Goal: Book appointment/travel/reservation

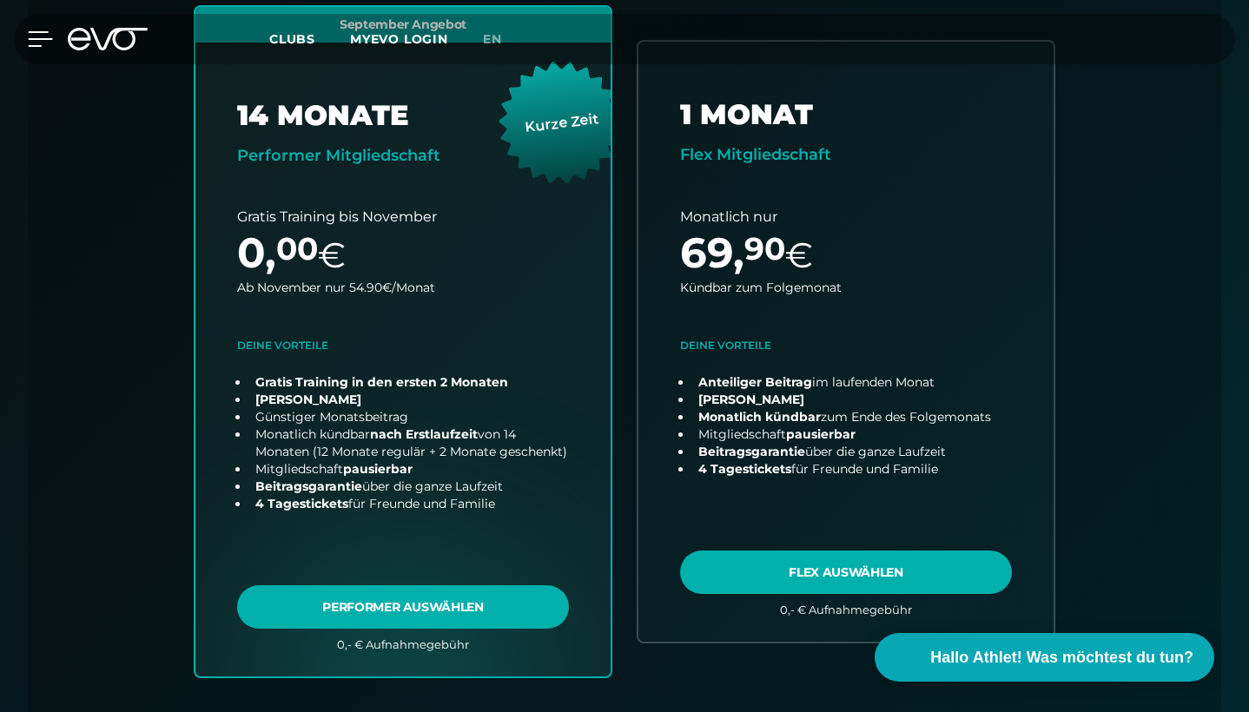
click at [29, 42] on icon at bounding box center [40, 39] width 25 height 16
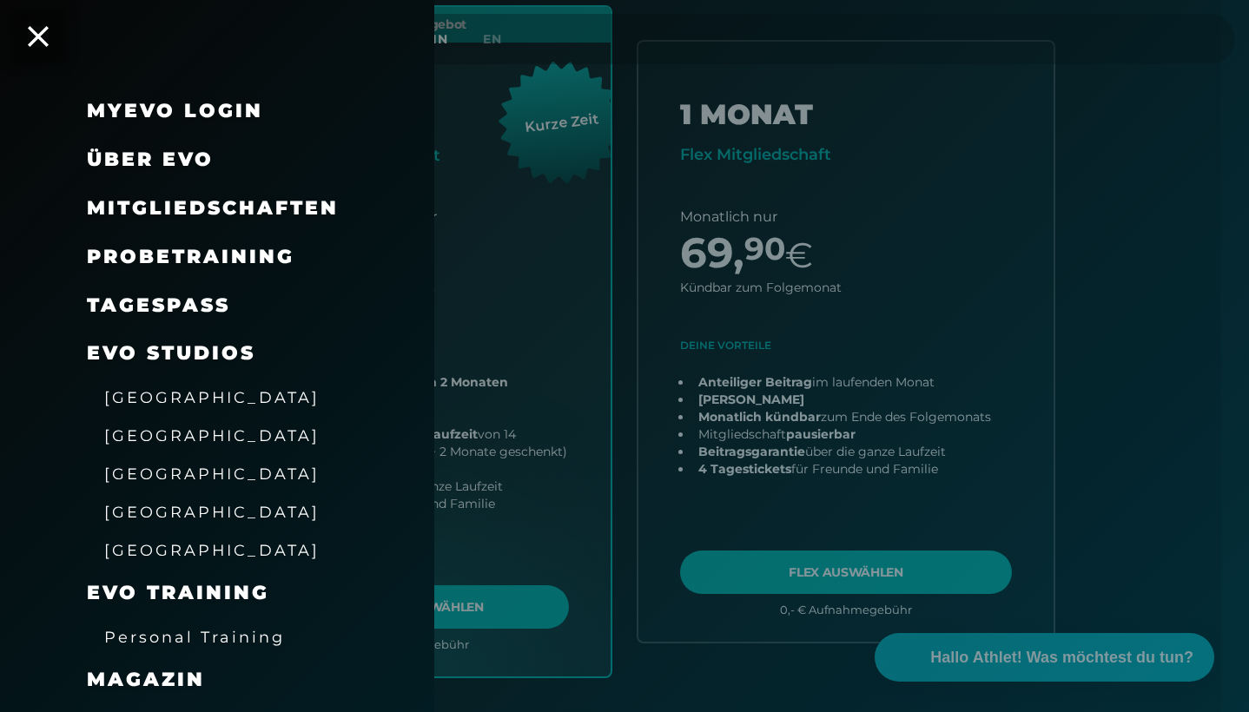
click at [262, 248] on span "Probetraining" at bounding box center [191, 256] width 208 height 23
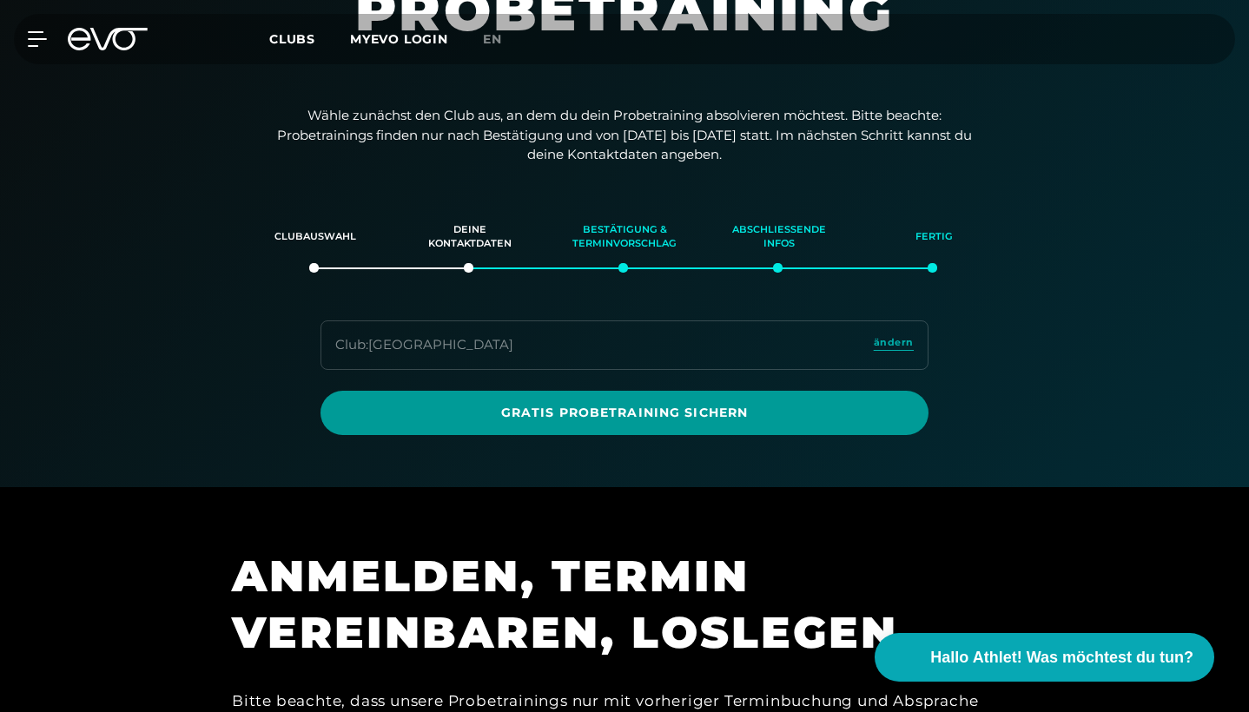
scroll to position [314, 0]
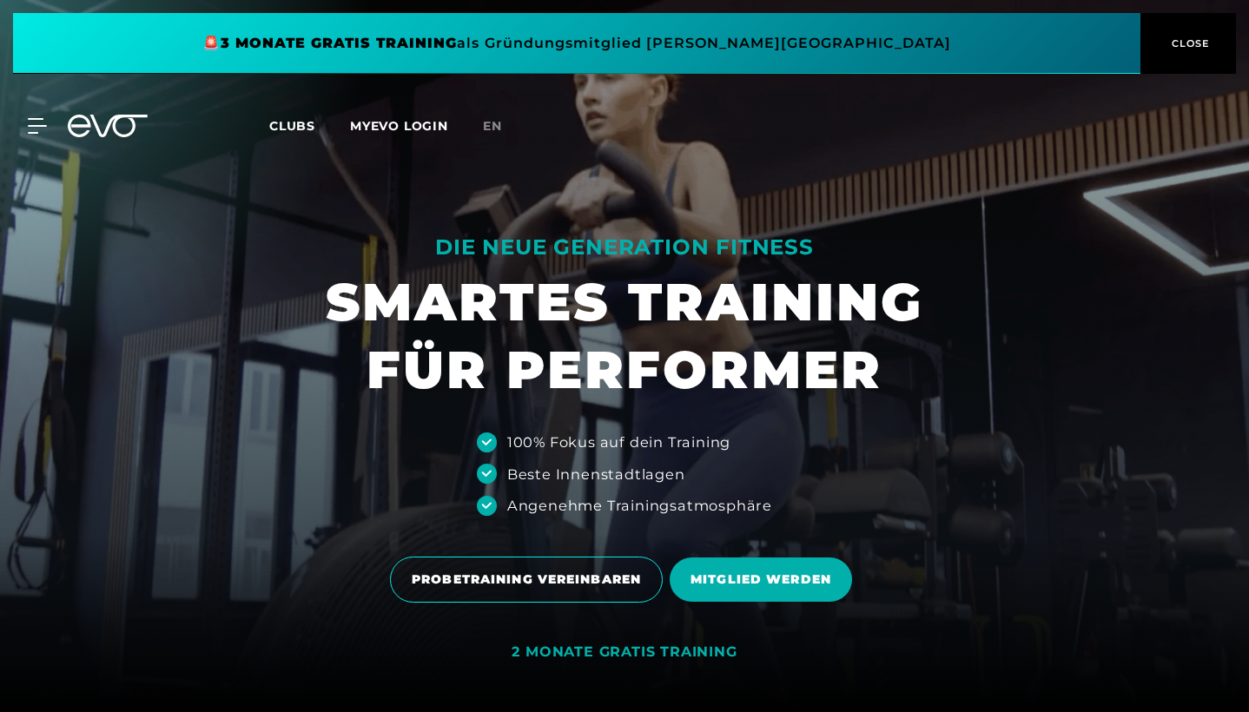
click at [45, 129] on icon at bounding box center [37, 126] width 19 height 16
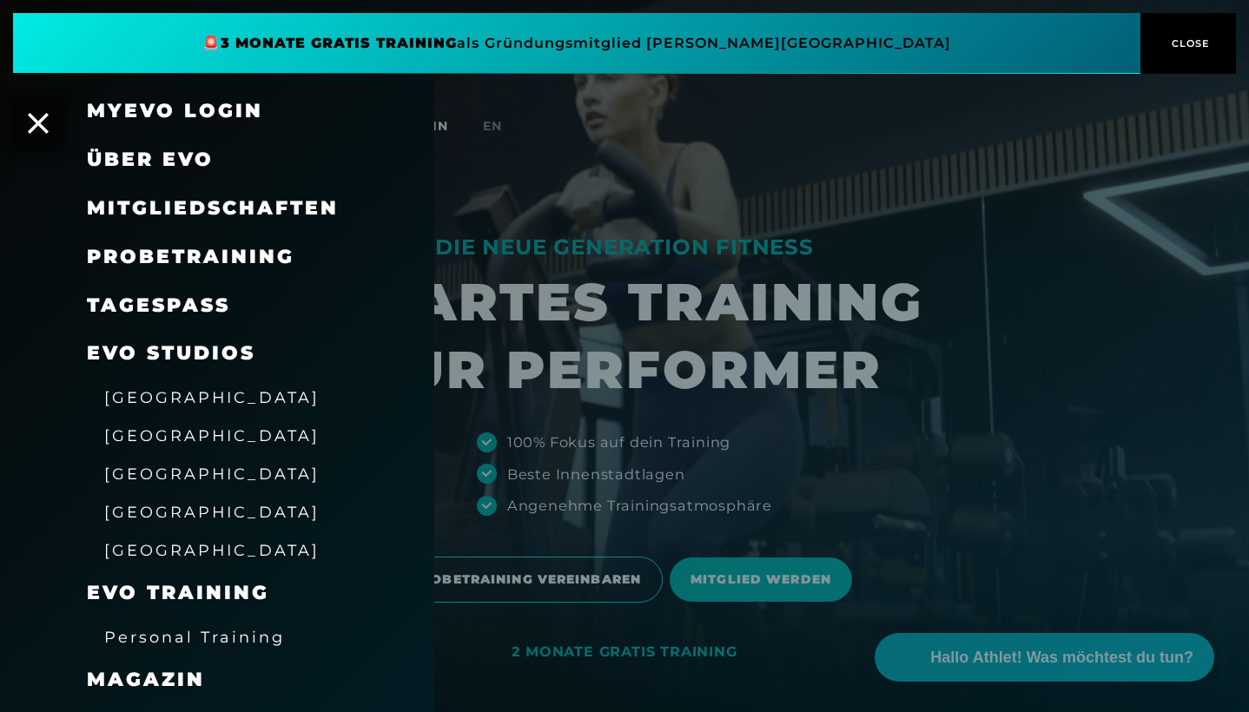
click at [166, 258] on span "Probetraining" at bounding box center [191, 256] width 208 height 23
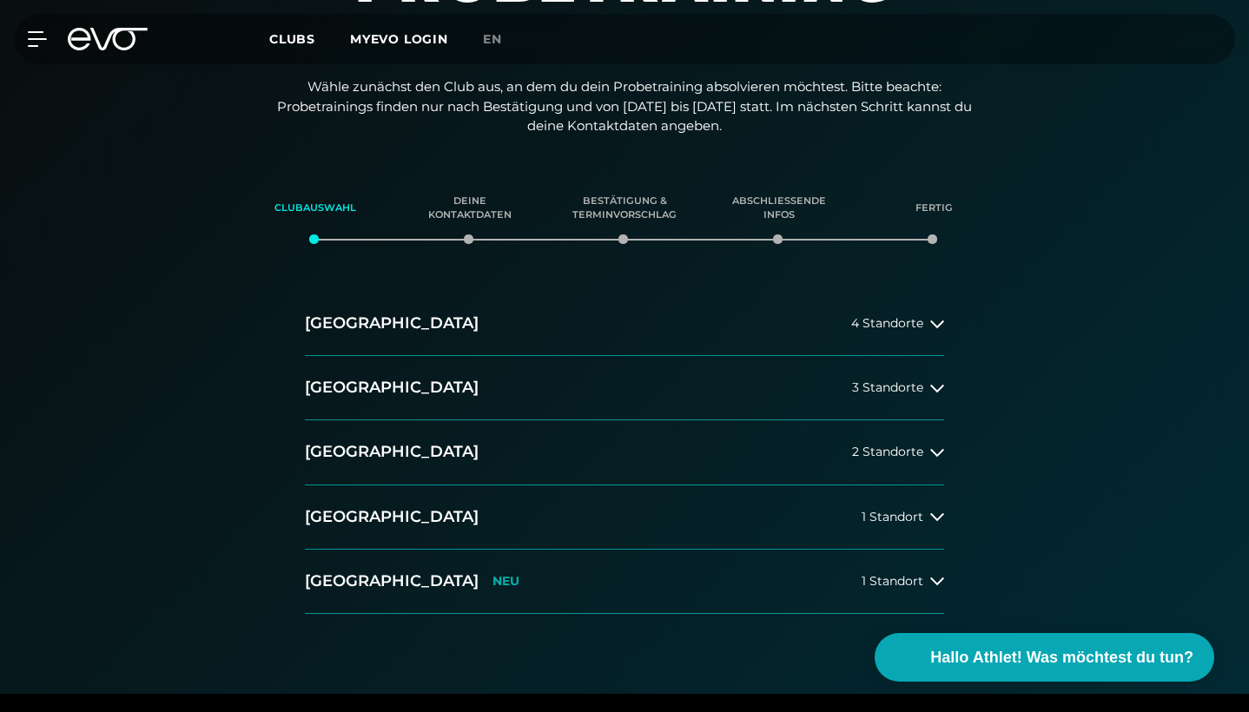
scroll to position [288, 0]
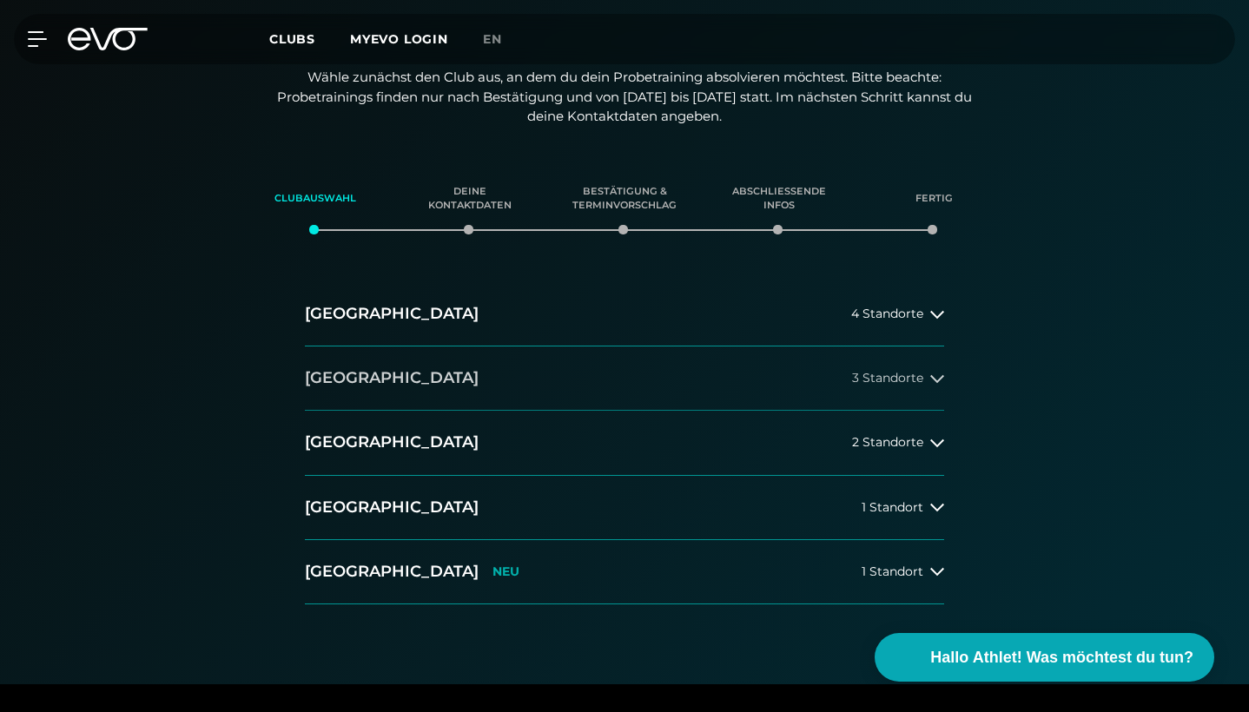
click at [363, 387] on button "[GEOGRAPHIC_DATA] 3 Standorte" at bounding box center [624, 379] width 639 height 64
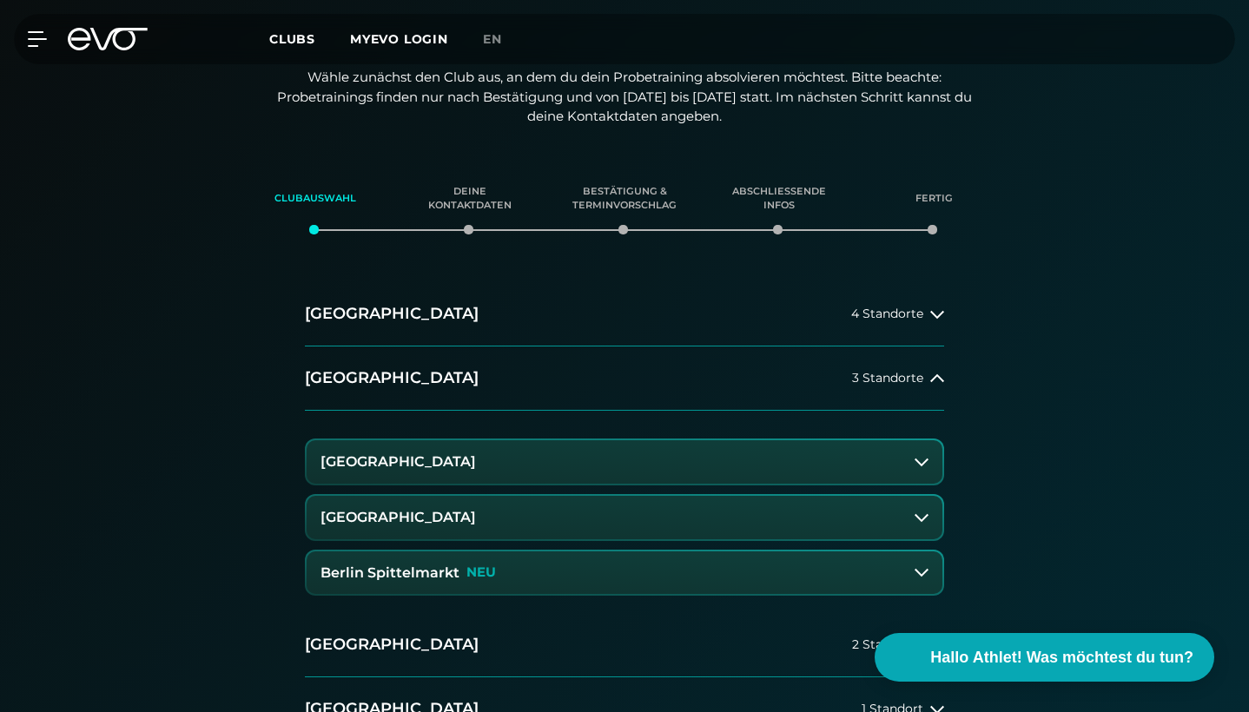
click at [475, 461] on button "[GEOGRAPHIC_DATA]" at bounding box center [625, 461] width 636 height 43
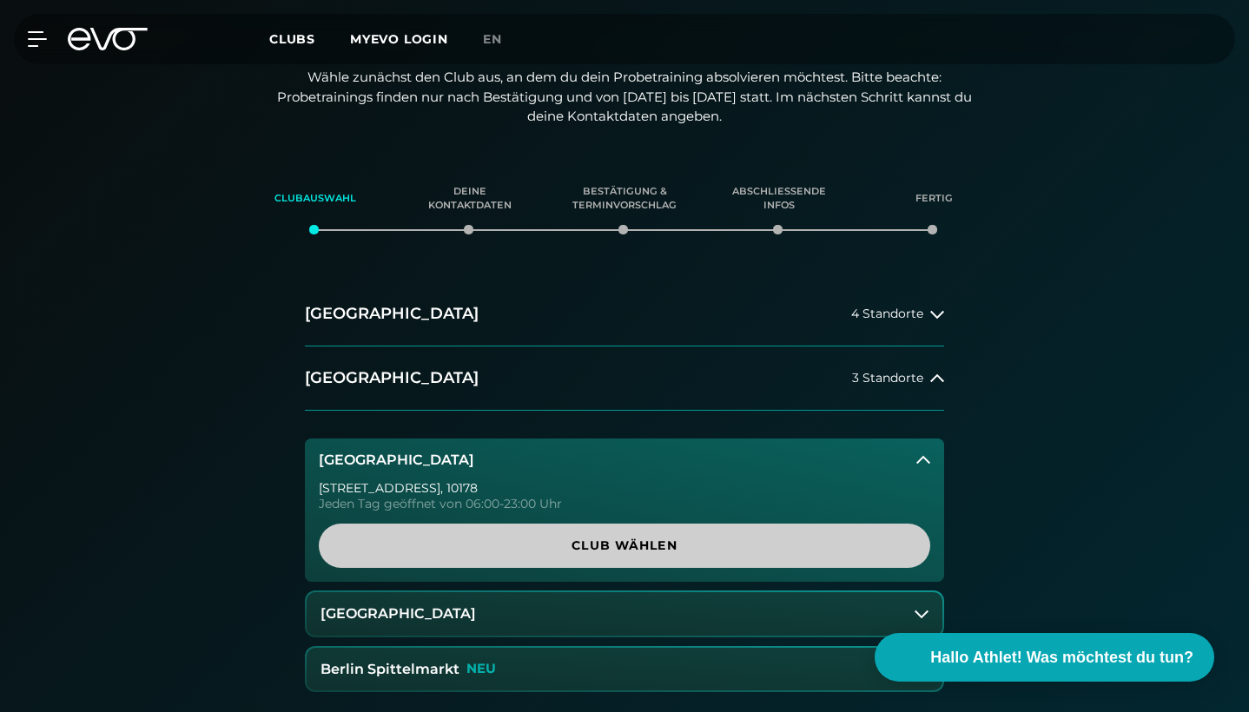
click at [667, 537] on span "Club wählen" at bounding box center [625, 546] width 570 height 18
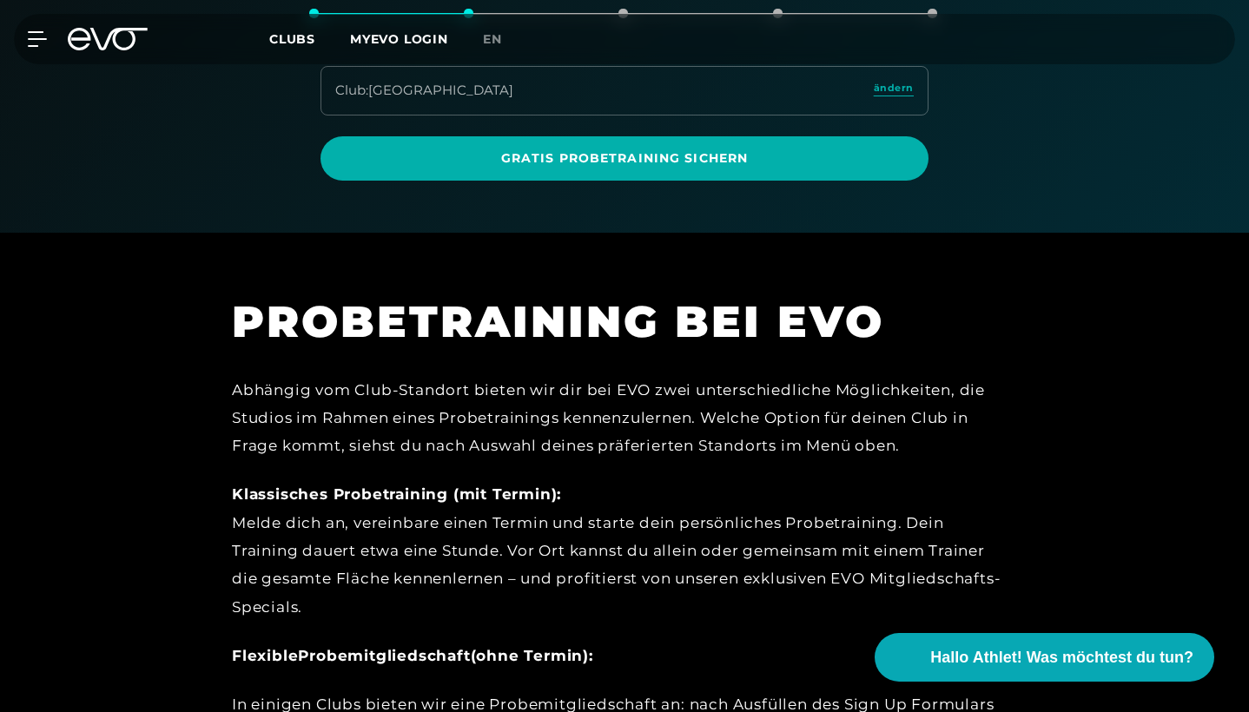
scroll to position [492, 0]
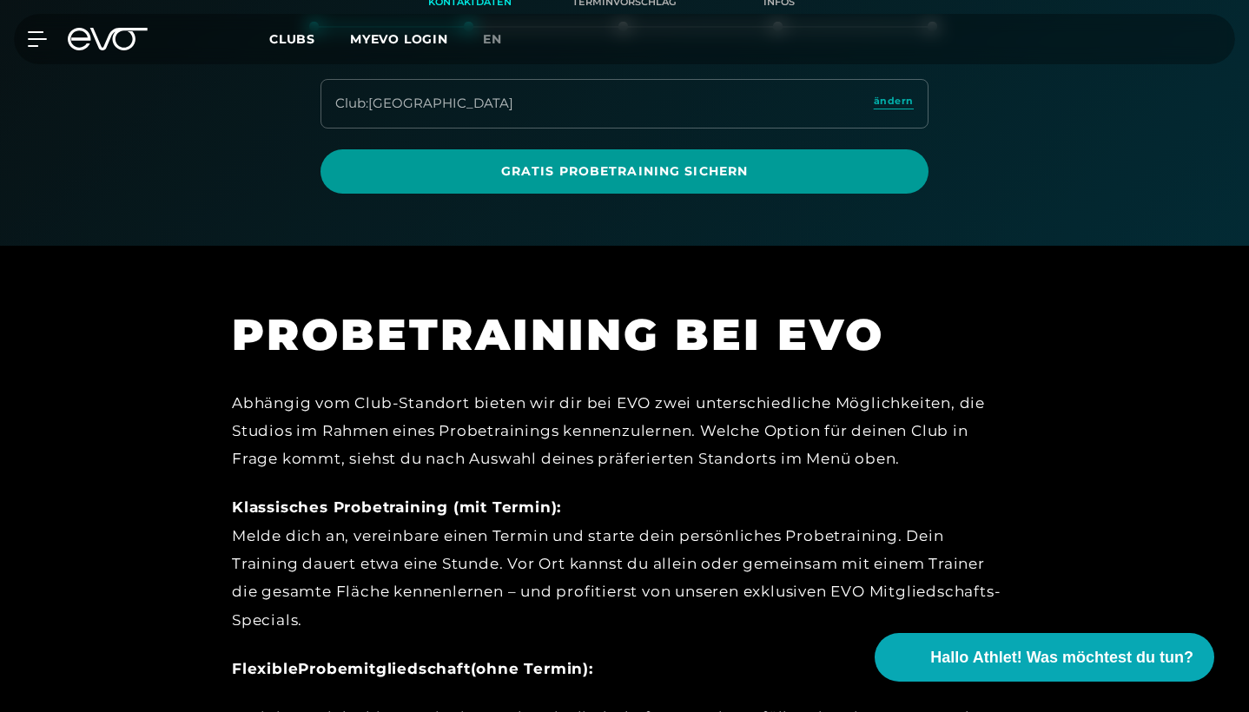
click at [562, 170] on span "Gratis Probetraining sichern" at bounding box center [624, 171] width 566 height 18
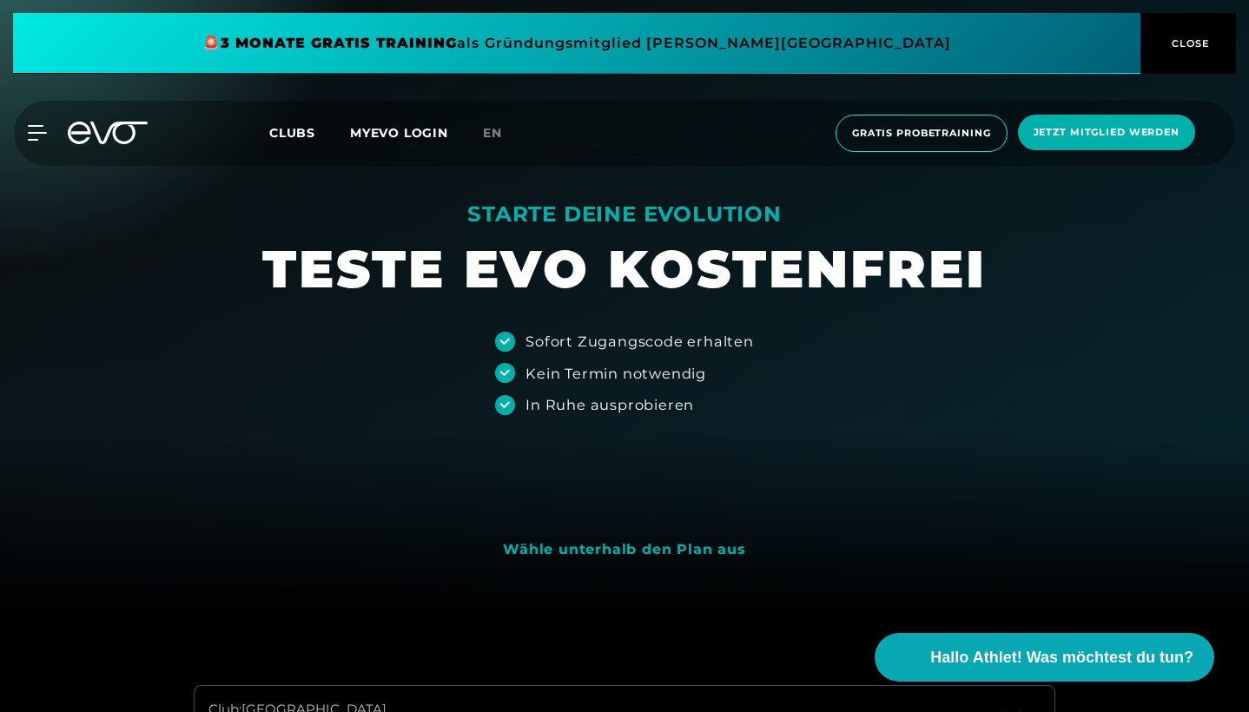
scroll to position [127, 0]
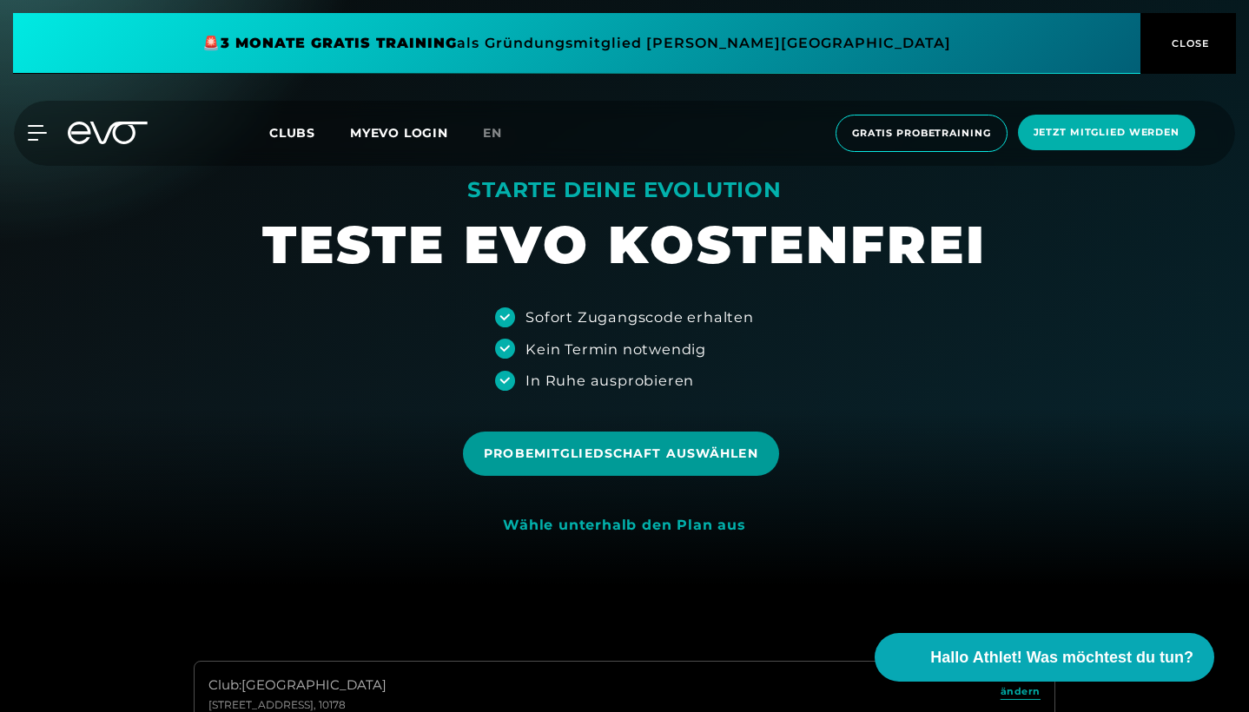
click at [579, 463] on span "Probemitgliedschaft auswählen" at bounding box center [621, 454] width 274 height 18
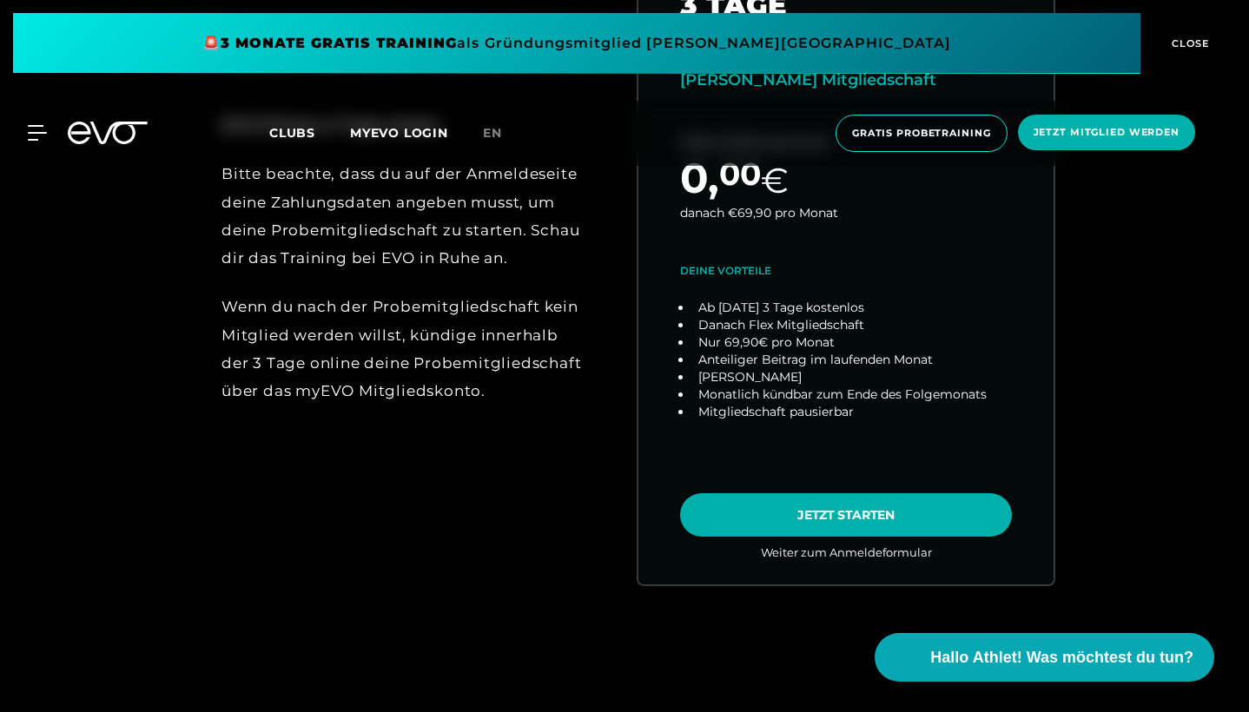
scroll to position [952, 0]
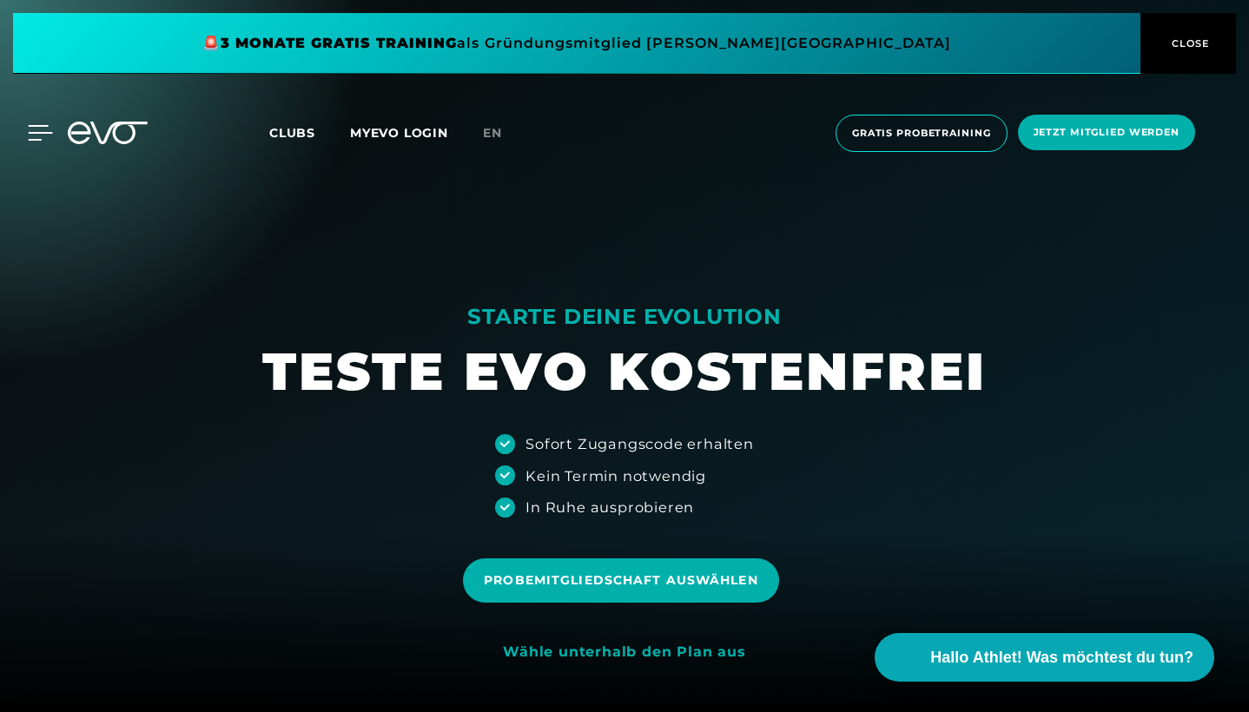
click at [40, 140] on icon at bounding box center [41, 133] width 24 height 14
